Goal: Information Seeking & Learning: Learn about a topic

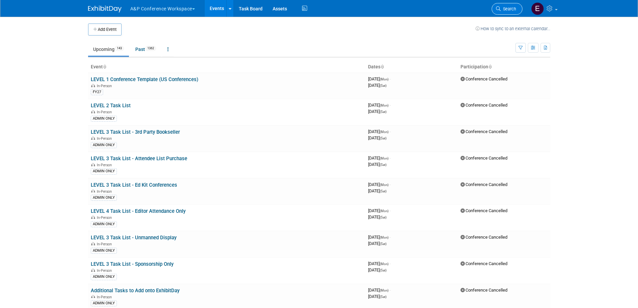
click at [506, 9] on span "Search" at bounding box center [508, 8] width 15 height 5
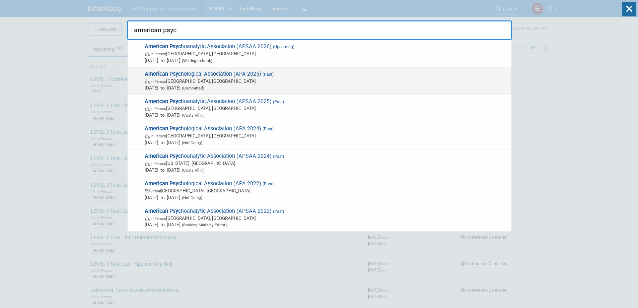
type input "american psyc"
click at [251, 79] on span "In-Person [GEOGRAPHIC_DATA], [GEOGRAPHIC_DATA]" at bounding box center [326, 81] width 363 height 7
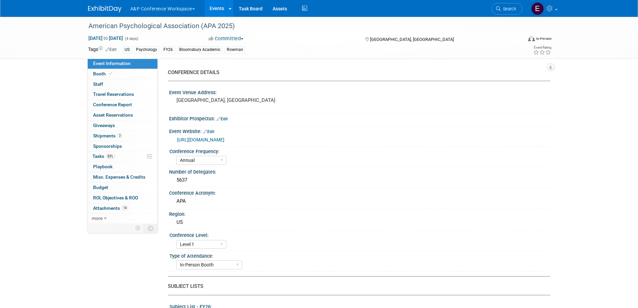
select select "Annual"
select select "Level 1"
select select "In-Person Booth"
select select "Psychology"
select select "Bloomsbury Academic"
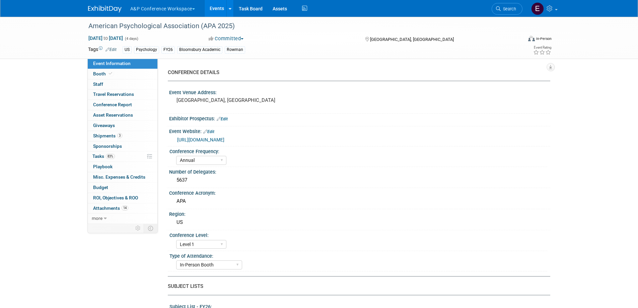
select select "Amanda Oney"
select select "Helen Jackson"
select select "Amy Suratia"
select select "Networking/Commissioning"
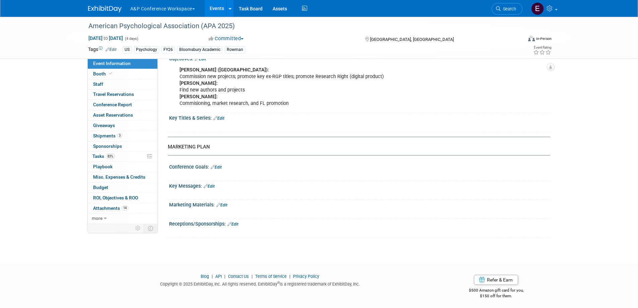
scroll to position [686, 0]
click at [107, 103] on span "Conference Report" at bounding box center [112, 104] width 39 height 5
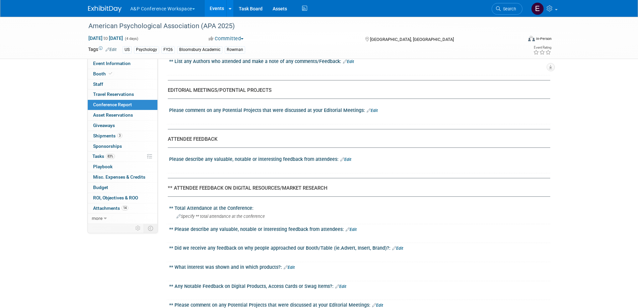
scroll to position [654, 0]
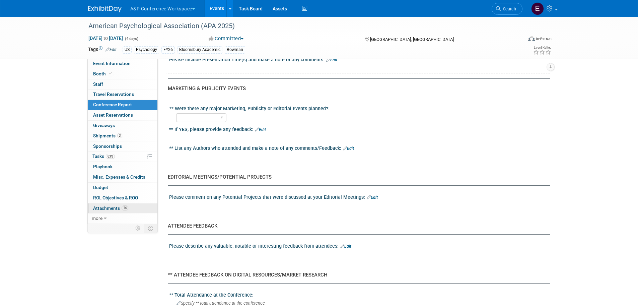
click at [106, 209] on span "Attachments 14" at bounding box center [110, 207] width 35 height 5
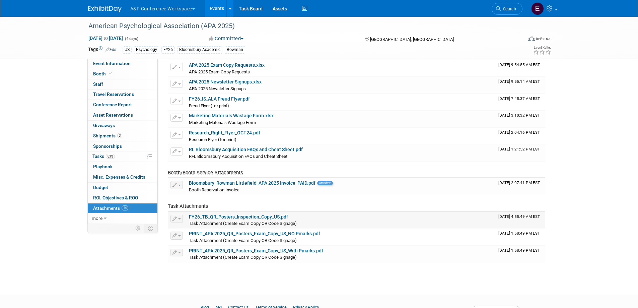
scroll to position [0, 0]
